Goal: Information Seeking & Learning: Learn about a topic

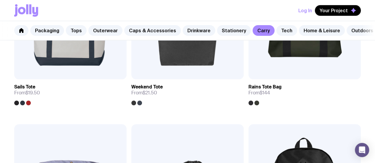
click at [74, 30] on link "Tops" at bounding box center [76, 30] width 21 height 11
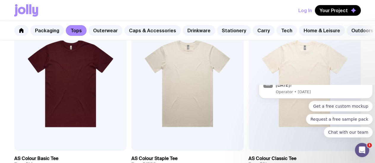
scroll to position [138, 0]
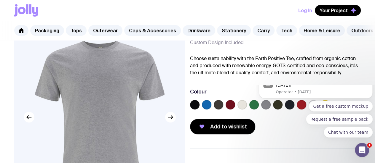
scroll to position [35, 0]
click at [170, 121] on icon "button" at bounding box center [170, 116] width 7 height 7
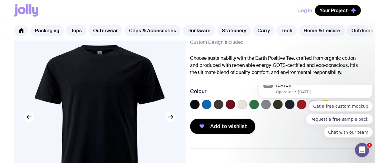
click at [170, 121] on icon "button" at bounding box center [170, 116] width 7 height 7
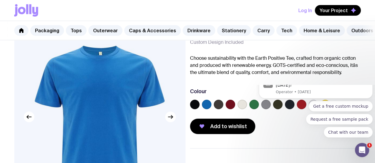
click at [170, 121] on icon "button" at bounding box center [170, 116] width 7 height 7
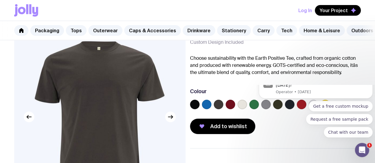
click at [170, 121] on icon "button" at bounding box center [170, 116] width 7 height 7
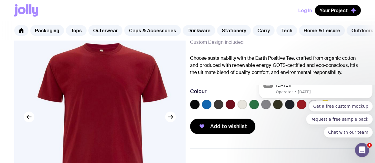
click at [170, 121] on icon "button" at bounding box center [170, 116] width 7 height 7
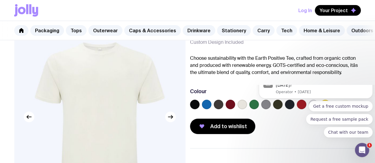
click at [170, 121] on icon "button" at bounding box center [170, 116] width 7 height 7
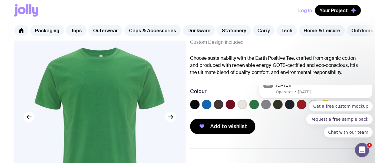
click at [170, 121] on icon "button" at bounding box center [170, 116] width 7 height 7
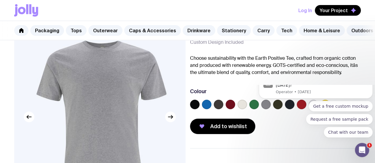
click at [170, 121] on icon "button" at bounding box center [170, 116] width 7 height 7
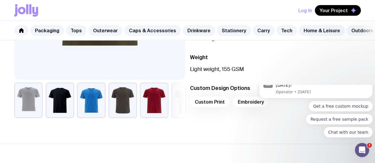
scroll to position [176, 0]
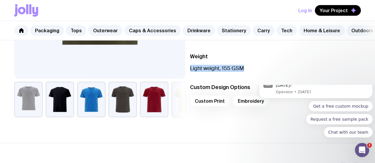
drag, startPoint x: 200, startPoint y: 78, endPoint x: 254, endPoint y: 81, distance: 54.6
click at [254, 72] on p "Light weight, 155 GSM" at bounding box center [275, 68] width 171 height 7
copy p "Light weight, 155 GSM"
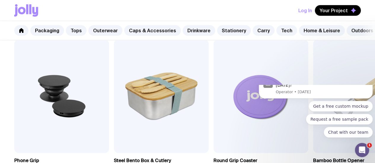
scroll to position [335, 0]
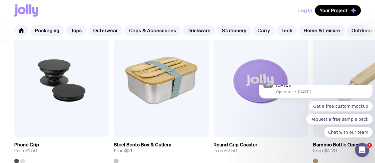
click at [374, 57] on img at bounding box center [360, 81] width 95 height 114
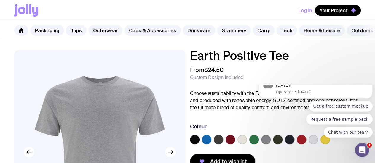
click at [333, 9] on span "Your Project" at bounding box center [333, 10] width 28 height 6
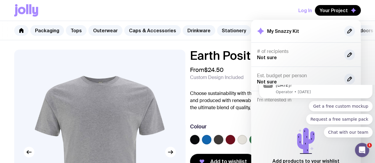
click at [366, 95] on div "Hey there! 👋 How can we help you [DATE]? Operator • [DATE]" at bounding box center [315, 86] width 105 height 18
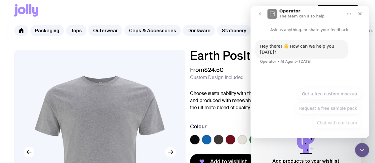
click at [211, 96] on p "Choose sustainability with the Earth Positive Tee, crafted from organic cotton …" at bounding box center [275, 100] width 171 height 21
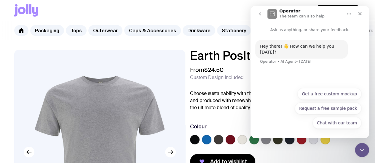
click at [360, 12] on icon "Close" at bounding box center [359, 13] width 5 height 5
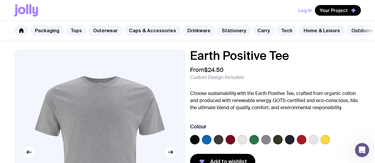
click at [343, 14] on button "Your Project" at bounding box center [338, 10] width 46 height 11
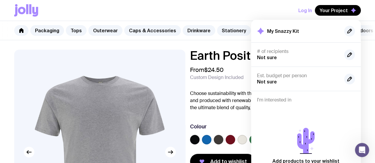
click at [218, 102] on p "Choose sustainability with the Earth Positive Tee, crafted from organic cotton …" at bounding box center [275, 100] width 171 height 21
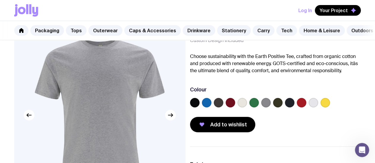
scroll to position [47, 0]
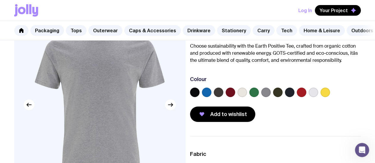
click at [224, 118] on span "Add to wishlist" at bounding box center [228, 114] width 37 height 7
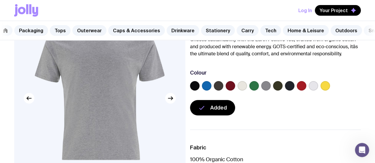
scroll to position [53, 0]
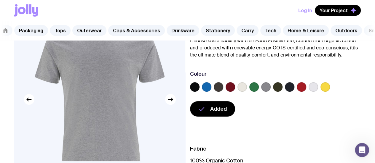
click at [318, 92] on label at bounding box center [312, 86] width 9 height 9
click at [0, 0] on input "radio" at bounding box center [0, 0] width 0 height 0
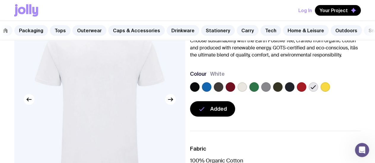
click at [346, 6] on button "Your Project" at bounding box center [338, 10] width 46 height 11
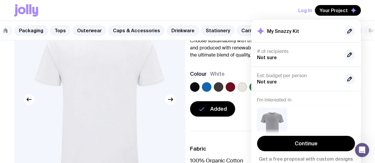
click at [298, 141] on link "Continue" at bounding box center [306, 143] width 98 height 15
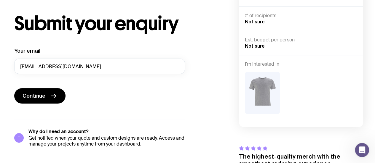
scroll to position [20, 0]
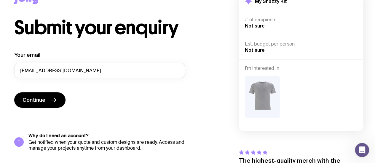
click at [48, 95] on button "Continue" at bounding box center [39, 99] width 51 height 15
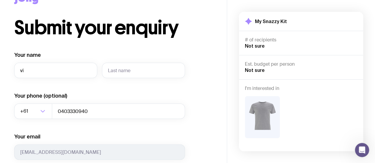
type input "Vici"
type input "[PERSON_NAME]"
click at [155, 125] on div "Your name [PERSON_NAME] Your phone (optional) +61 Loading... 0403330940 Your em…" at bounding box center [99, 126] width 171 height 149
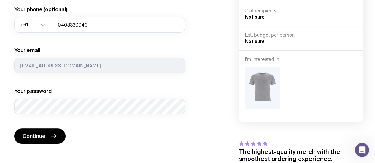
scroll to position [115, 0]
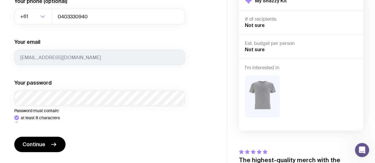
click at [183, 135] on form "Your name [PERSON_NAME] Your phone (optional) +61 Loading... 0403330940 Your em…" at bounding box center [99, 55] width 171 height 197
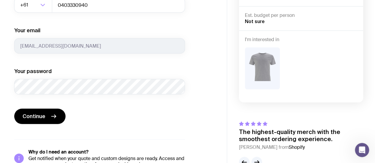
scroll to position [139, 0]
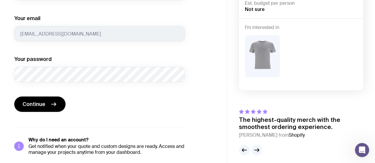
click at [33, 103] on span "Continue" at bounding box center [34, 104] width 23 height 7
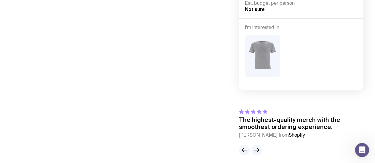
scroll to position [64, 0]
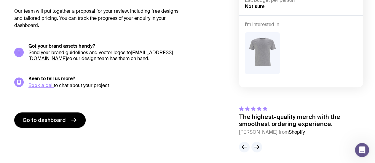
drag, startPoint x: 27, startPoint y: 45, endPoint x: 124, endPoint y: 58, distance: 98.6
click at [124, 58] on div "Got your brand assets handy? Send your brand guidelines and vector logos to [EM…" at bounding box center [99, 52] width 171 height 18
click at [124, 58] on p "Send your brand guidelines and vector logos to [EMAIL_ADDRESS][DOMAIN_NAME] so …" at bounding box center [106, 56] width 156 height 12
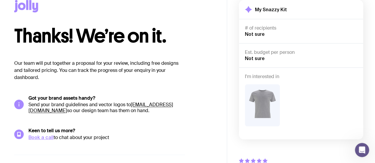
scroll to position [0, 0]
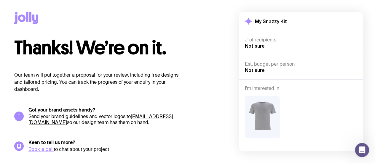
click at [161, 63] on div "Thanks! We’re on it. Our team will put together a proposal for your review, inc…" at bounding box center [113, 114] width 198 height 153
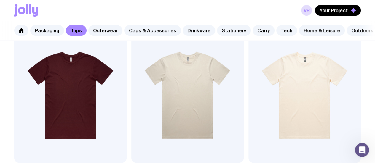
scroll to position [126, 0]
click at [248, 99] on img at bounding box center [304, 95] width 112 height 135
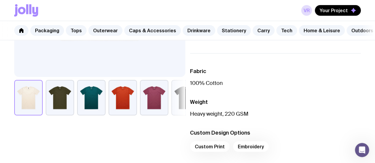
scroll to position [179, 0]
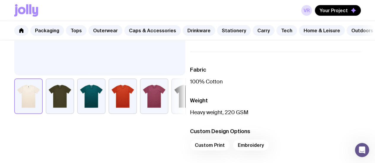
drag, startPoint x: 259, startPoint y: 117, endPoint x: 199, endPoint y: 84, distance: 68.7
click at [199, 84] on div "Fabric 100% Cotton Weight Heavy weight, 220 GSM Custom Design Options Custom Pr…" at bounding box center [275, 110] width 171 height 116
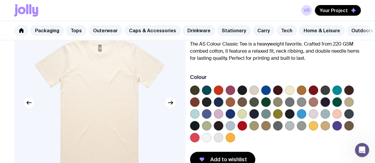
scroll to position [38, 0]
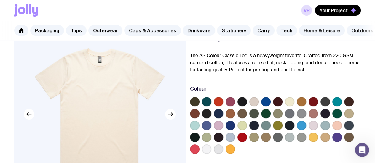
click at [107, 30] on link "Outerwear" at bounding box center [105, 30] width 34 height 11
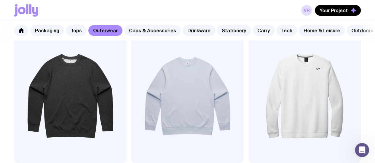
scroll to position [131, 0]
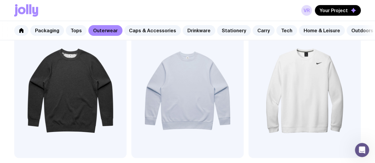
click at [152, 82] on img at bounding box center [187, 90] width 112 height 135
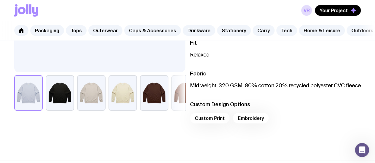
scroll to position [184, 0]
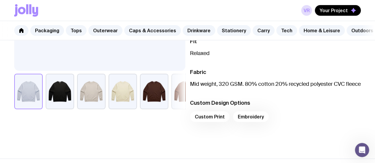
scroll to position [131, 0]
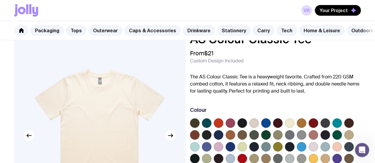
scroll to position [16, 0]
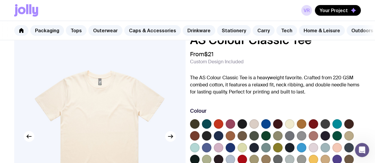
scroll to position [126, 0]
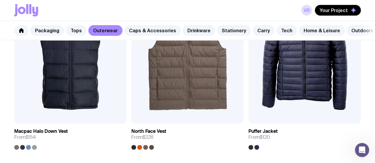
scroll to position [703, 0]
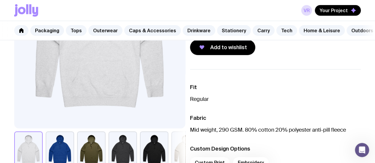
scroll to position [126, 0]
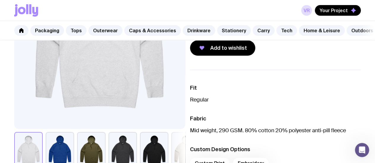
drag, startPoint x: 356, startPoint y: 134, endPoint x: 198, endPoint y: 128, distance: 157.4
click at [198, 128] on div "Fit Regular Fabric Mid weight, 290 GSM. 80% cotton 20% polyester anti-pill flee…" at bounding box center [275, 128] width 171 height 116
copy p "Mid weight, 290 GSM. 80% cotton 20% polyester anti-pill fleece"
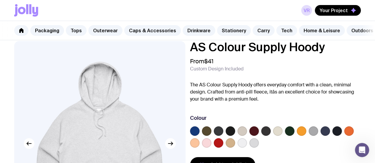
scroll to position [7, 0]
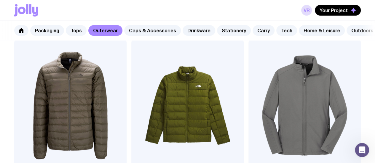
scroll to position [855, 0]
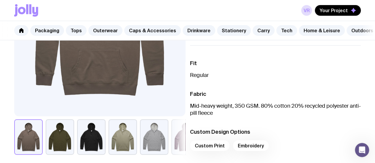
scroll to position [148, 0]
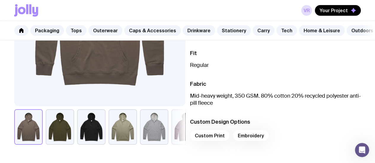
click at [218, 103] on p "Mid-heavy weight, 350 GSM. 80% cotton 20% recycled polyester anti-pill fleece" at bounding box center [275, 99] width 171 height 14
copy ul "Mid-heavy weight, 350 GSM. 80% cotton 20% recycled polyester anti-pill fleece"
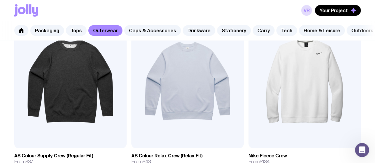
scroll to position [121, 0]
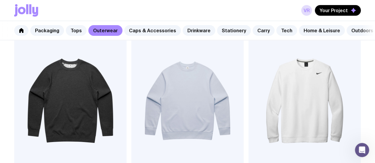
click at [149, 89] on img at bounding box center [187, 100] width 112 height 135
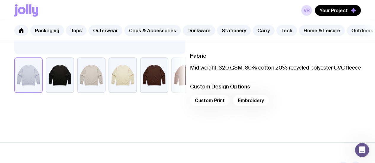
scroll to position [199, 0]
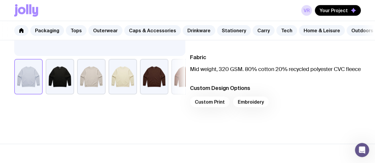
click at [223, 73] on p "Mid weight, 320 GSM. 80% cotton 20% recycled polyester CVC fleece" at bounding box center [275, 69] width 171 height 7
copy ul "Mid weight, 320 GSM. 80% cotton 20% recycled polyester CVC fleece"
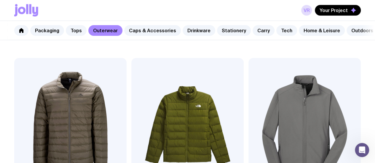
scroll to position [812, 0]
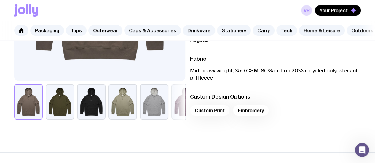
scroll to position [177, 0]
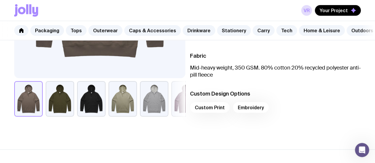
click at [230, 73] on p "Mid-heavy weight, 350 GSM. 80% cotton 20% recycled polyester anti-pill fleece" at bounding box center [275, 71] width 171 height 14
copy ul "Mid-heavy weight, 350 GSM. 80% cotton 20% recycled polyester anti-pill fleece"
click at [159, 30] on link "Caps & Accessories" at bounding box center [152, 30] width 57 height 11
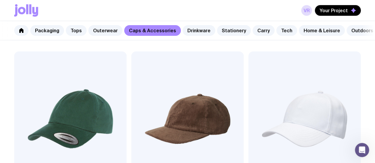
scroll to position [287, 0]
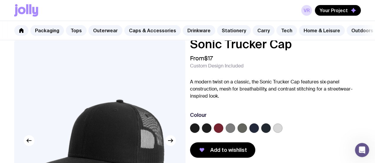
scroll to position [8, 0]
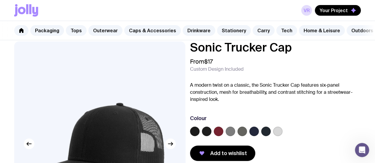
click at [280, 72] on div "From $17 Custom Design Included" at bounding box center [275, 65] width 171 height 14
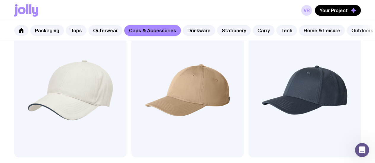
scroll to position [140, 0]
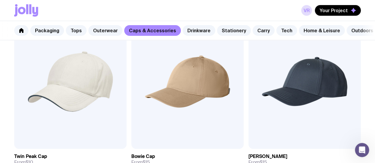
click at [148, 70] on img at bounding box center [187, 81] width 112 height 135
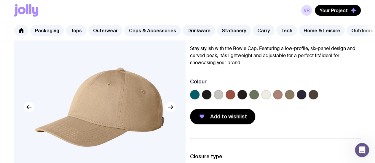
scroll to position [23, 0]
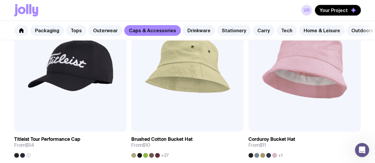
scroll to position [701, 0]
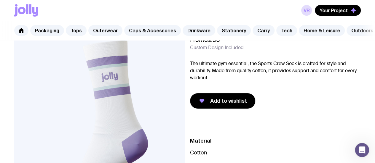
scroll to position [28, 0]
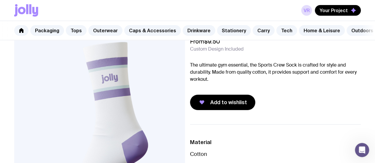
click at [222, 72] on p "The ultimate gym essential, the Sports Crew Sock is crafted for style and durab…" at bounding box center [275, 72] width 171 height 21
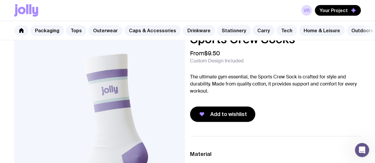
scroll to position [5, 0]
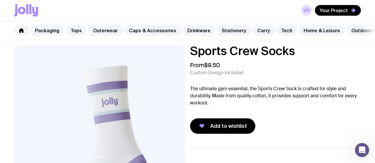
click at [228, 53] on h1 "Sports Crew Socks" at bounding box center [275, 51] width 171 height 12
copy h1 "Sports Crew Socks"
